Goal: Task Accomplishment & Management: Use online tool/utility

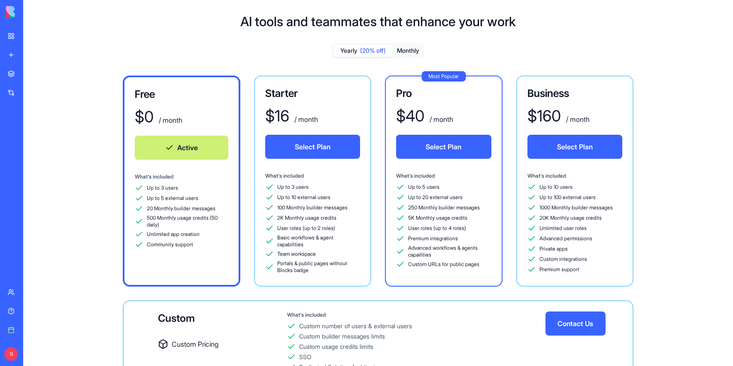
click at [8, 51] on link "New app" at bounding box center [20, 54] width 34 height 17
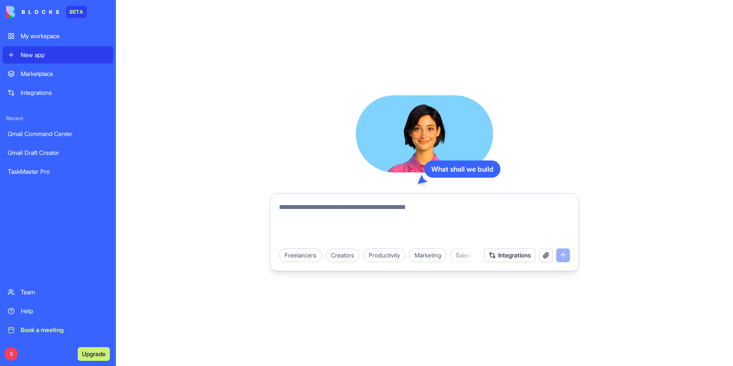
click at [304, 216] on textarea at bounding box center [424, 222] width 291 height 41
type textarea "**********"
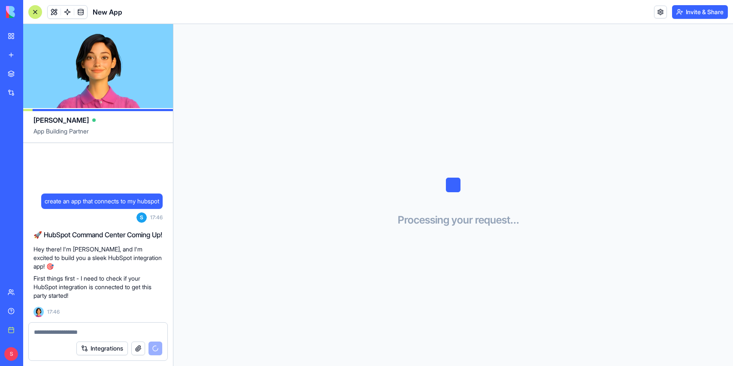
scroll to position [16, 0]
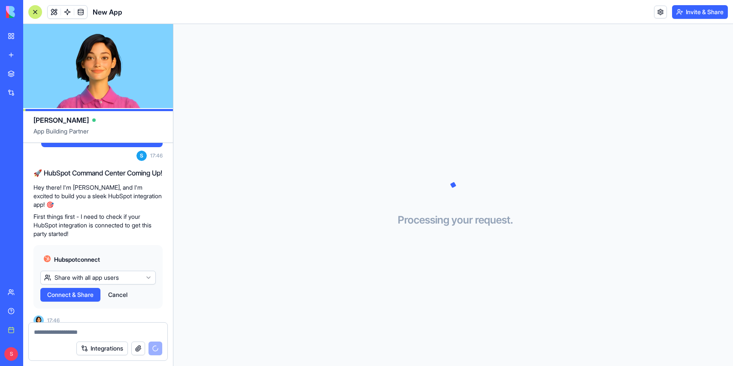
click at [77, 290] on span "Connect & Share" at bounding box center [70, 294] width 46 height 9
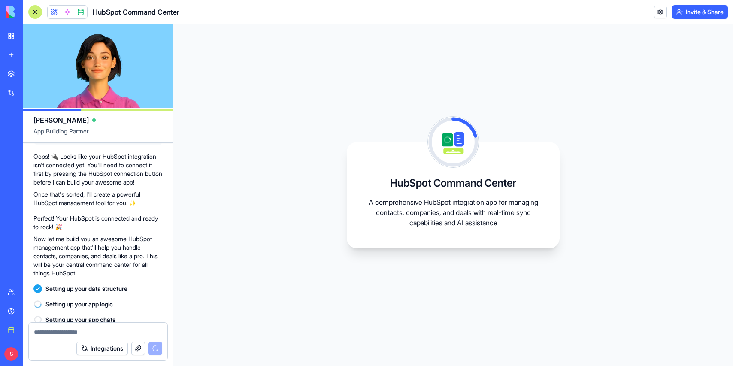
scroll to position [287, 0]
